Goal: Use online tool/utility: Utilize a website feature to perform a specific function

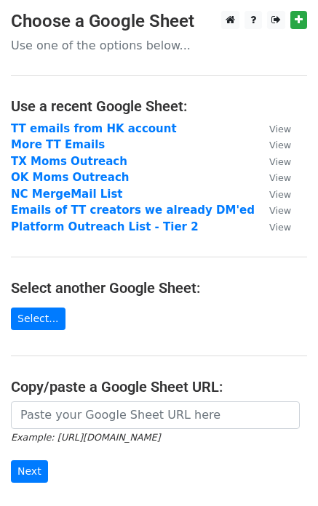
scroll to position [78, 0]
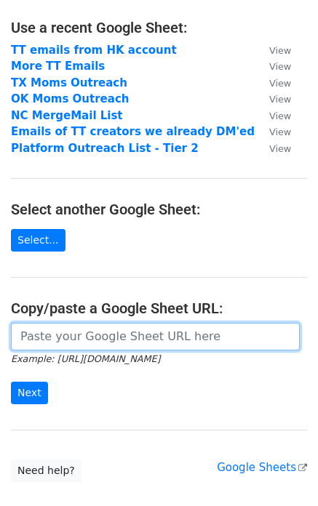
click at [121, 345] on input "url" at bounding box center [155, 337] width 289 height 28
paste input "https://docs.google.com/spreadsheets/d/1m-b-nMf-EbDvZNBqRqSZod00YvZbCT7Xv97hjvn…"
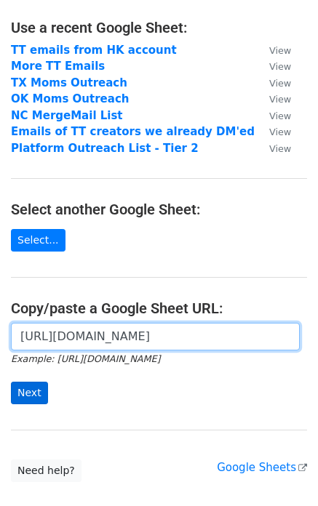
type input "https://docs.google.com/spreadsheets/d/1m-b-nMf-EbDvZNBqRqSZod00YvZbCT7Xv97hjvn…"
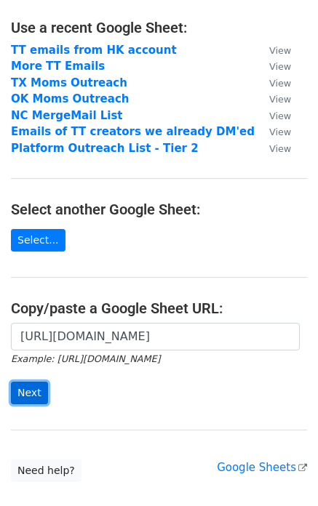
click at [28, 389] on input "Next" at bounding box center [29, 393] width 37 height 23
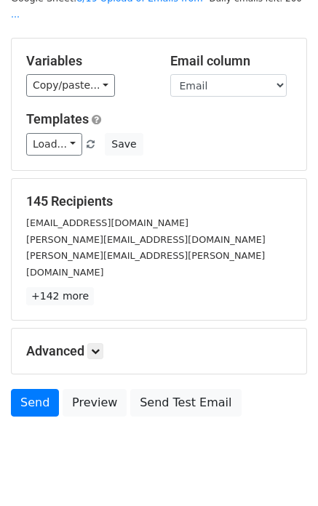
scroll to position [59, 0]
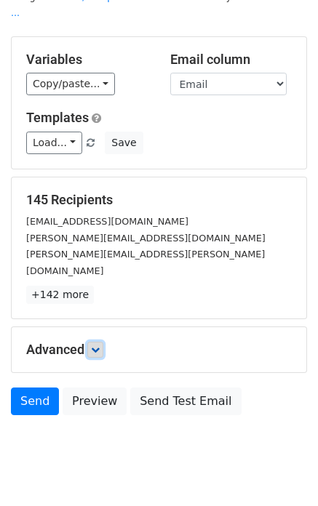
click at [103, 342] on link at bounding box center [95, 350] width 16 height 16
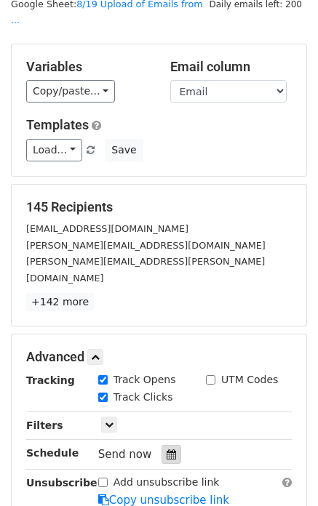
scroll to position [201, 0]
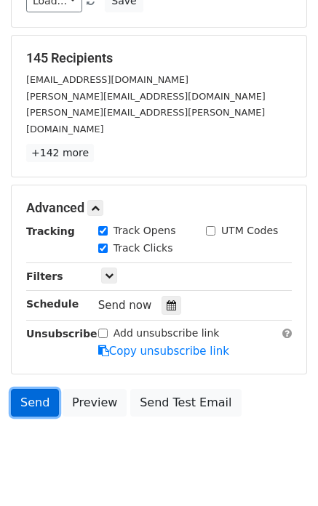
click at [33, 389] on link "Send" at bounding box center [35, 403] width 48 height 28
